Goal: Information Seeking & Learning: Learn about a topic

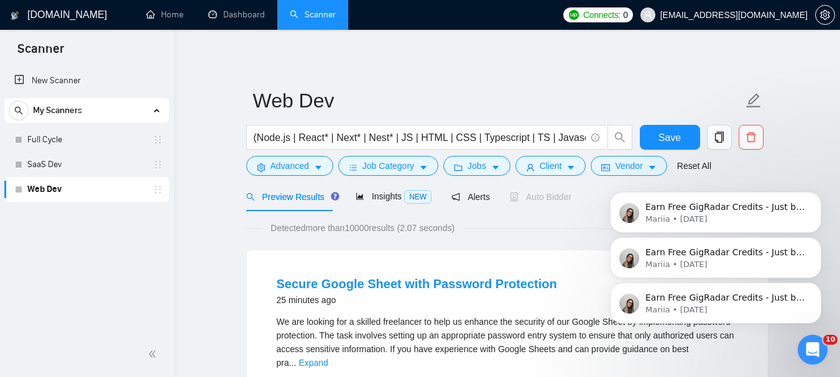
click at [822, 286] on button "Dismiss notification" at bounding box center [818, 286] width 13 height 13
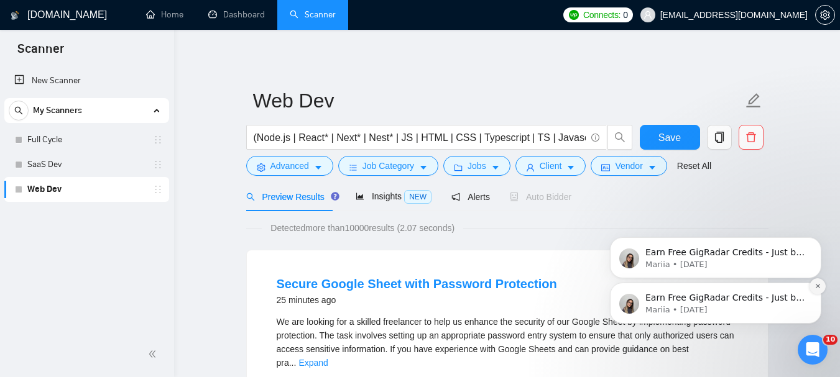
drag, startPoint x: 1029, startPoint y: 162, endPoint x: 822, endPoint y: 286, distance: 240.7
click at [822, 286] on button "Dismiss notification" at bounding box center [818, 287] width 16 height 16
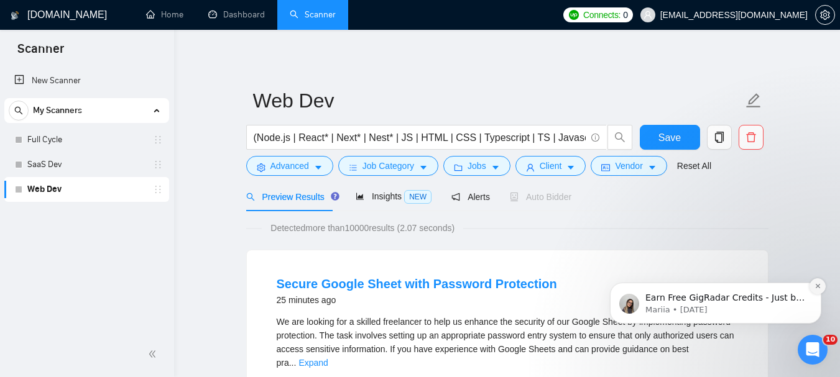
drag, startPoint x: 822, startPoint y: 332, endPoint x: 822, endPoint y: 286, distance: 46.0
click at [822, 286] on button "Dismiss notification" at bounding box center [818, 287] width 16 height 16
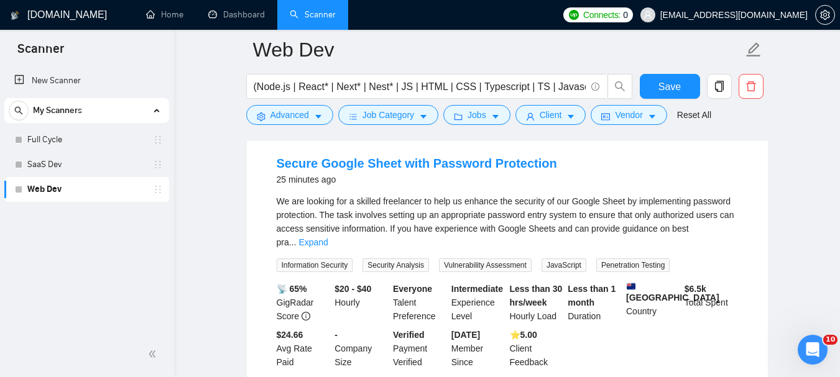
scroll to position [134, 0]
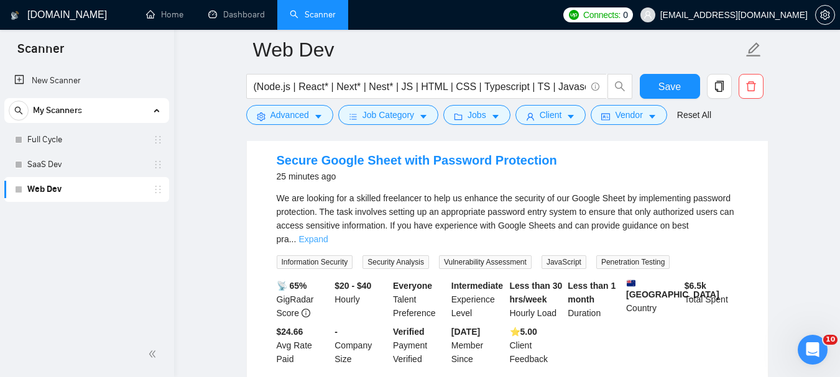
click at [328, 234] on link "Expand" at bounding box center [313, 239] width 29 height 10
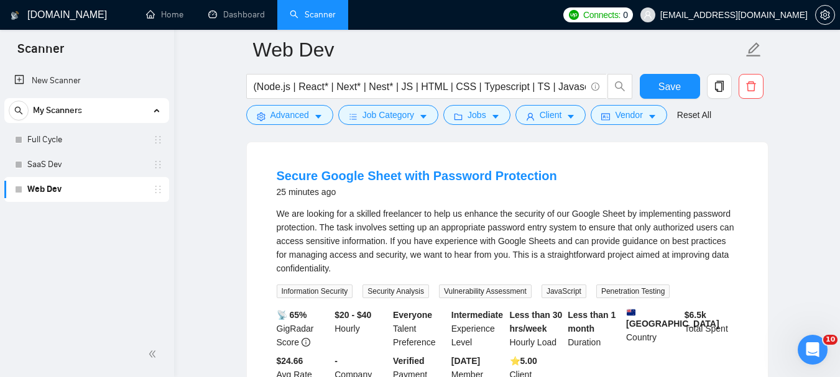
scroll to position [114, 0]
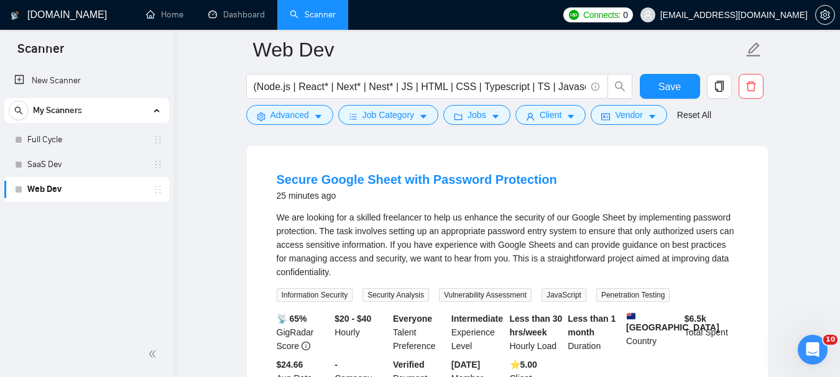
click at [365, 188] on h4 "Secure Google Sheet with Password Protection" at bounding box center [417, 179] width 280 height 17
click at [353, 186] on link "Secure Google Sheet with Password Protection" at bounding box center [417, 180] width 280 height 14
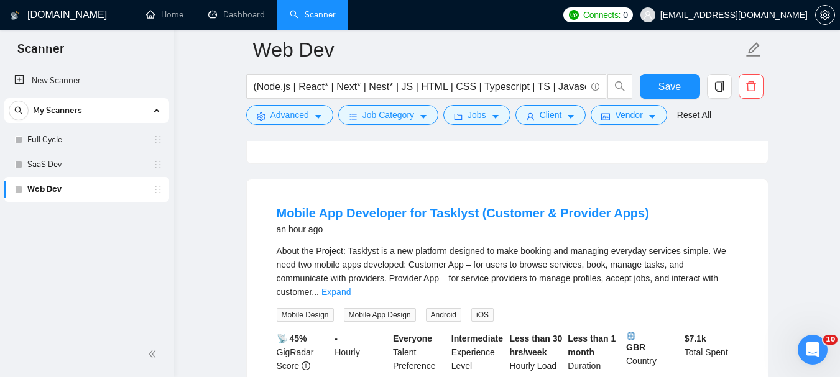
scroll to position [658, 0]
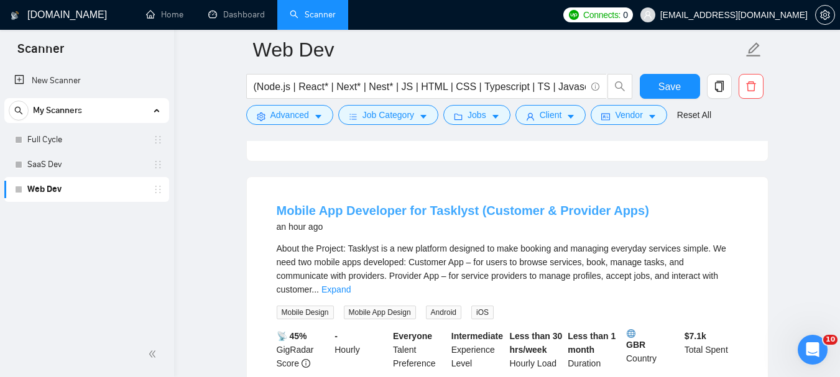
click at [438, 204] on link "Mobile App Developer for Tasklyst (Customer & Provider Apps)" at bounding box center [463, 211] width 373 height 14
click at [436, 206] on link "Mobile App Developer for Tasklyst (Customer & Provider Apps)" at bounding box center [463, 211] width 373 height 14
